Goal: Check status

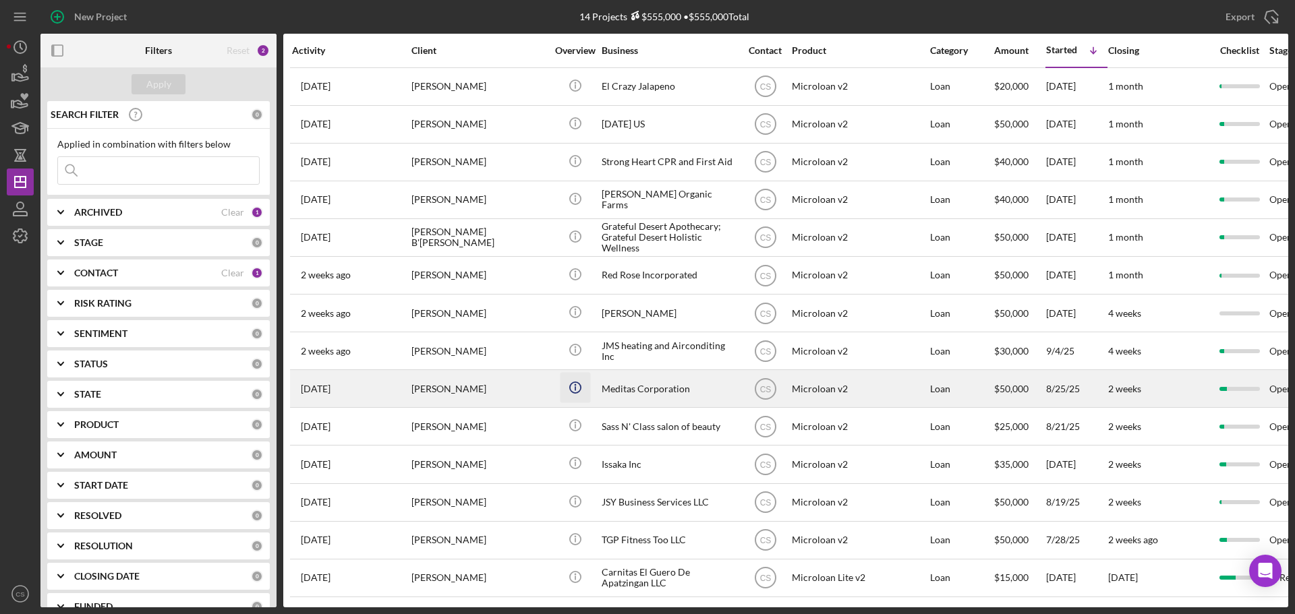
click at [561, 389] on icon "Icon/Info" at bounding box center [575, 388] width 30 height 30
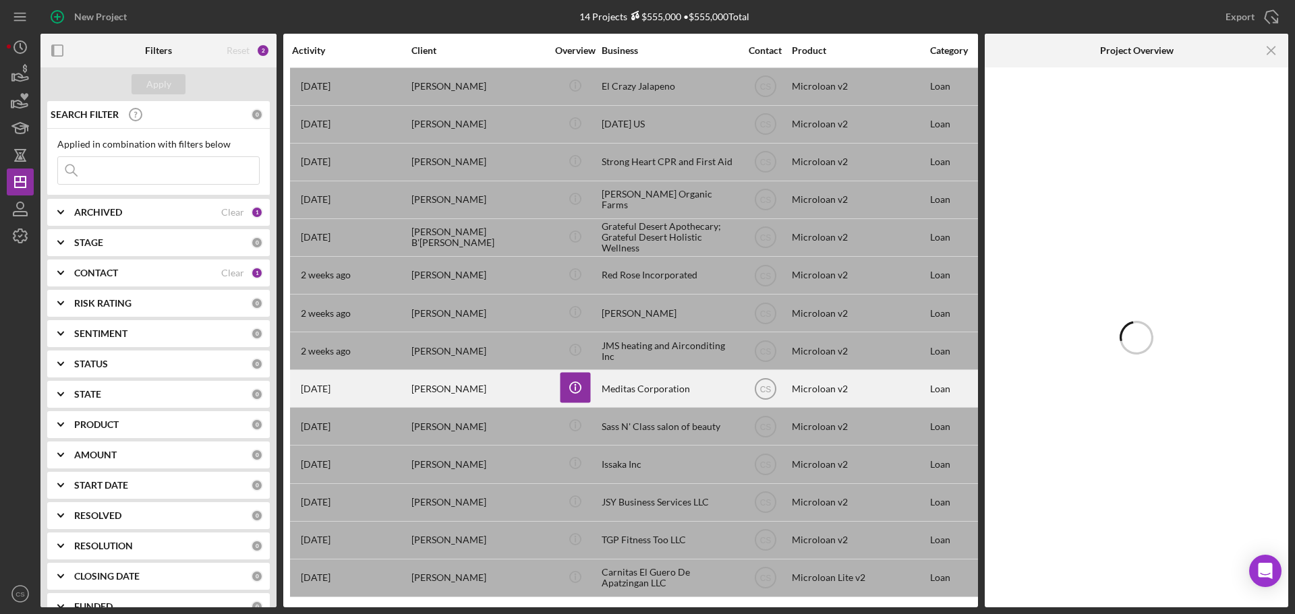
click at [527, 393] on div "[PERSON_NAME]" at bounding box center [478, 389] width 135 height 36
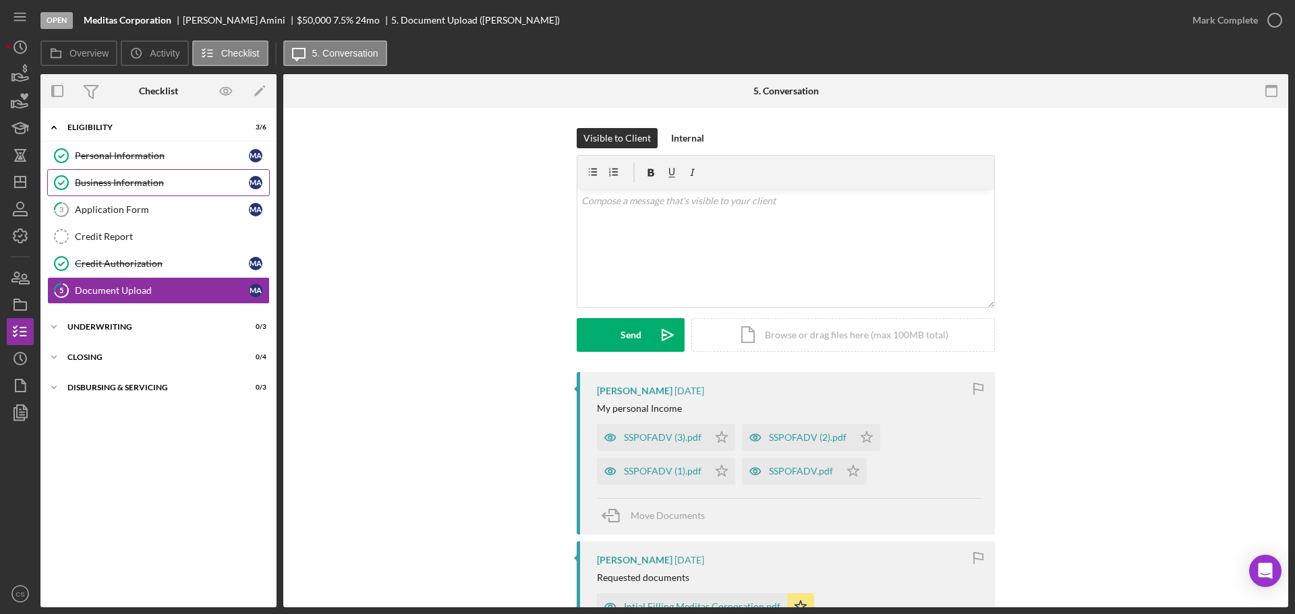
click at [178, 179] on div "Business Information" at bounding box center [162, 182] width 174 height 11
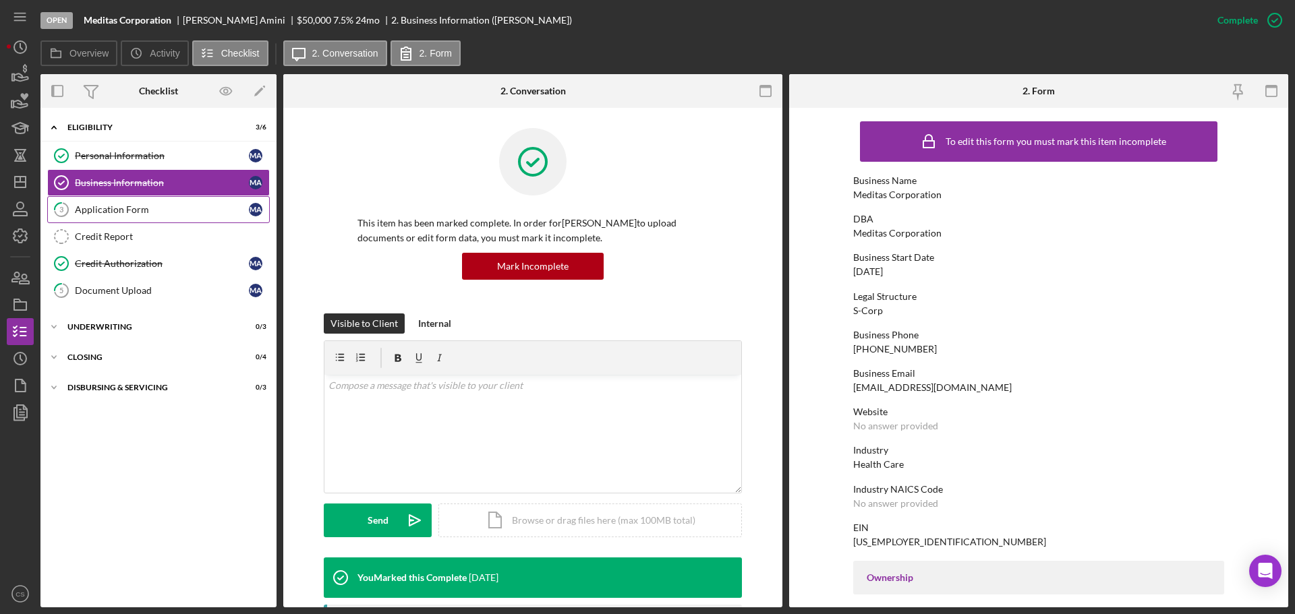
click at [183, 205] on div "Application Form" at bounding box center [162, 209] width 174 height 11
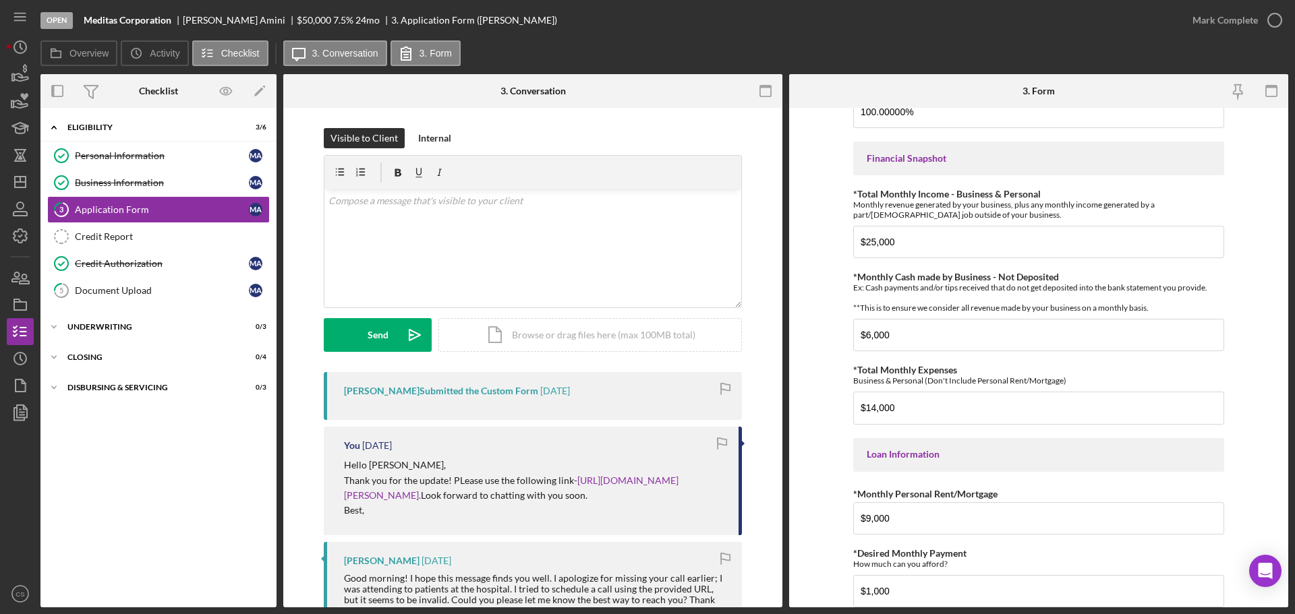
scroll to position [337, 0]
click at [199, 285] on div "Document Upload" at bounding box center [162, 290] width 174 height 11
